Goal: Register for event/course

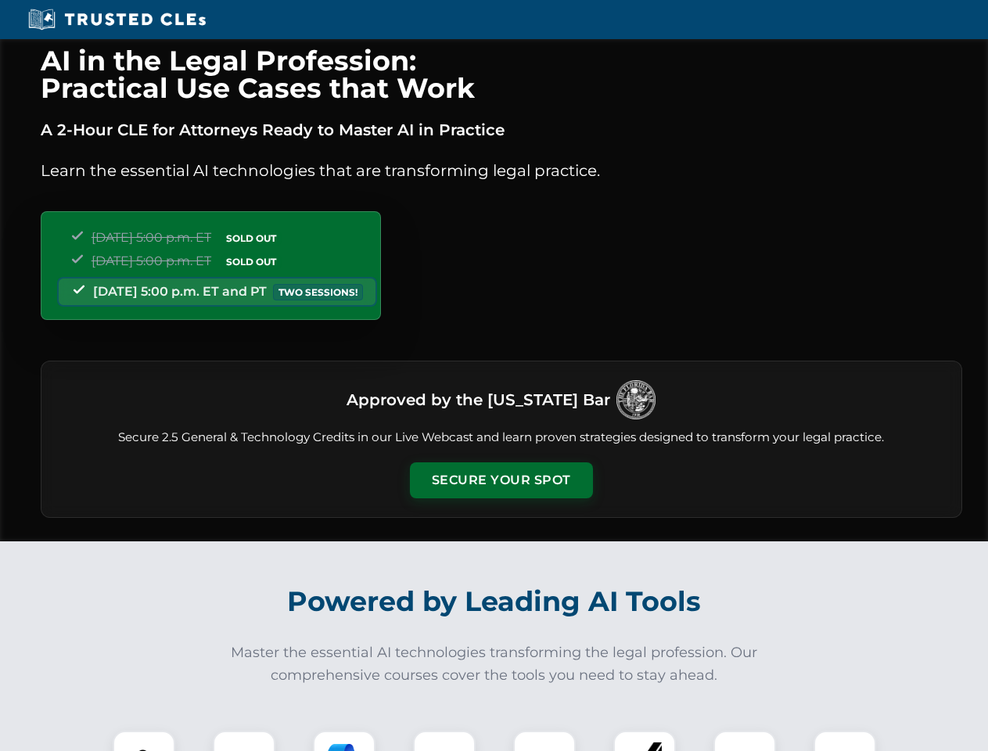
click at [501, 480] on button "Secure Your Spot" at bounding box center [501, 480] width 183 height 36
click at [144, 741] on img at bounding box center [143, 761] width 45 height 45
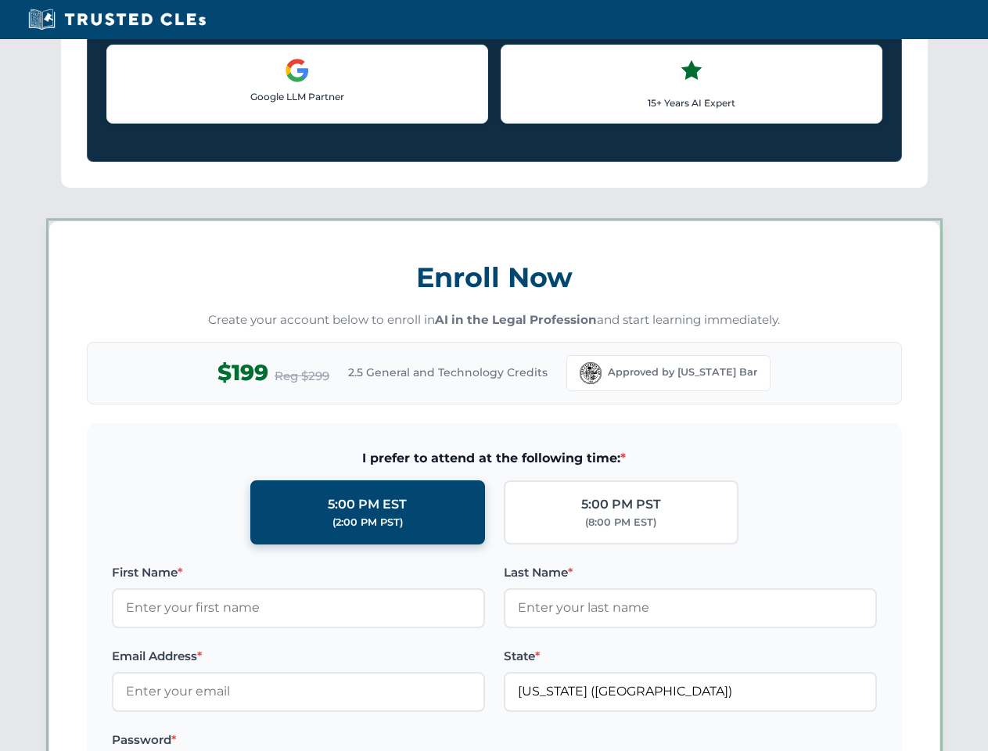
click at [344, 741] on label "Password *" at bounding box center [298, 740] width 373 height 19
